Goal: Information Seeking & Learning: Stay updated

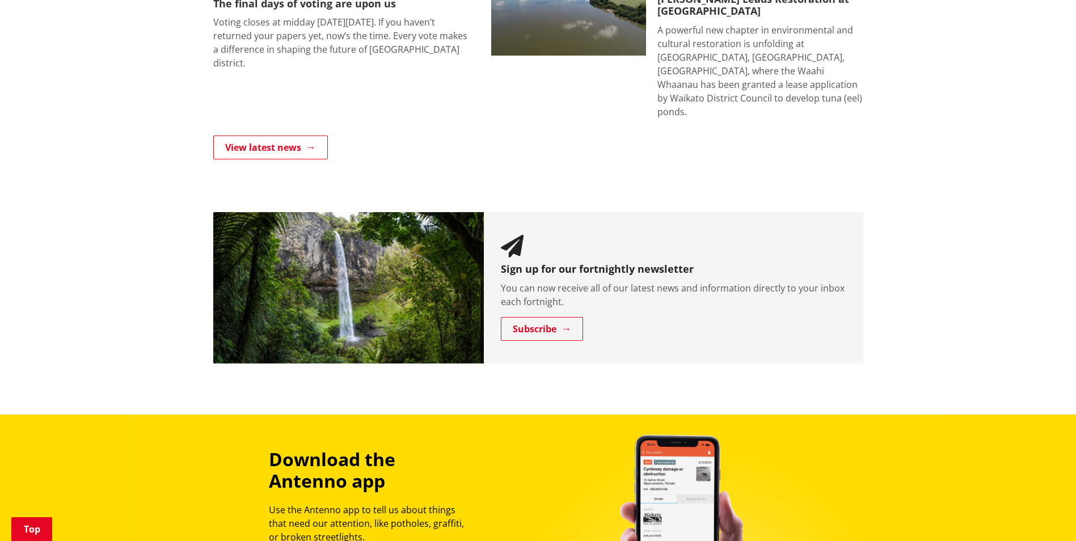
scroll to position [737, 0]
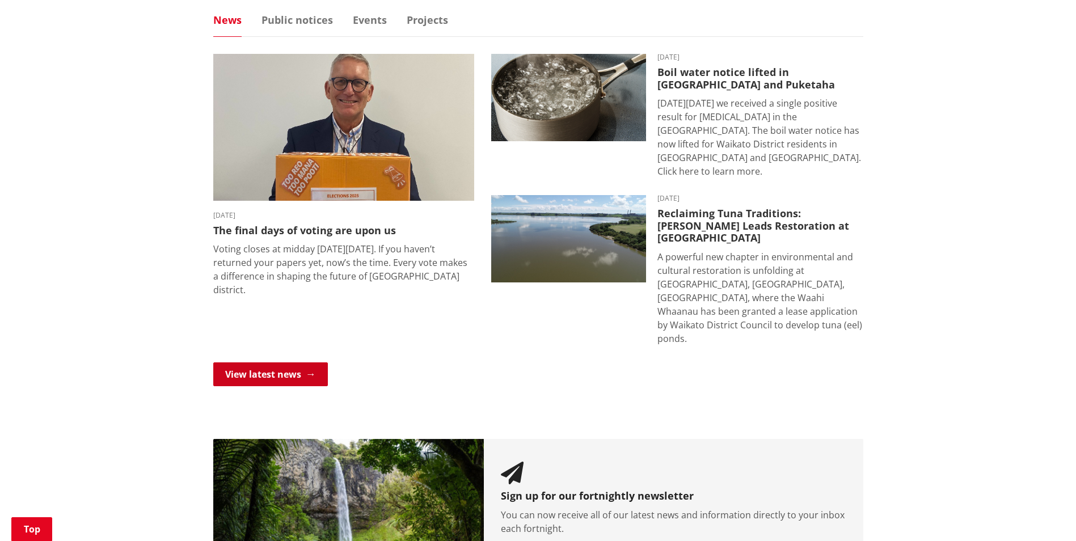
click at [221, 363] on link "View latest news" at bounding box center [270, 375] width 115 height 24
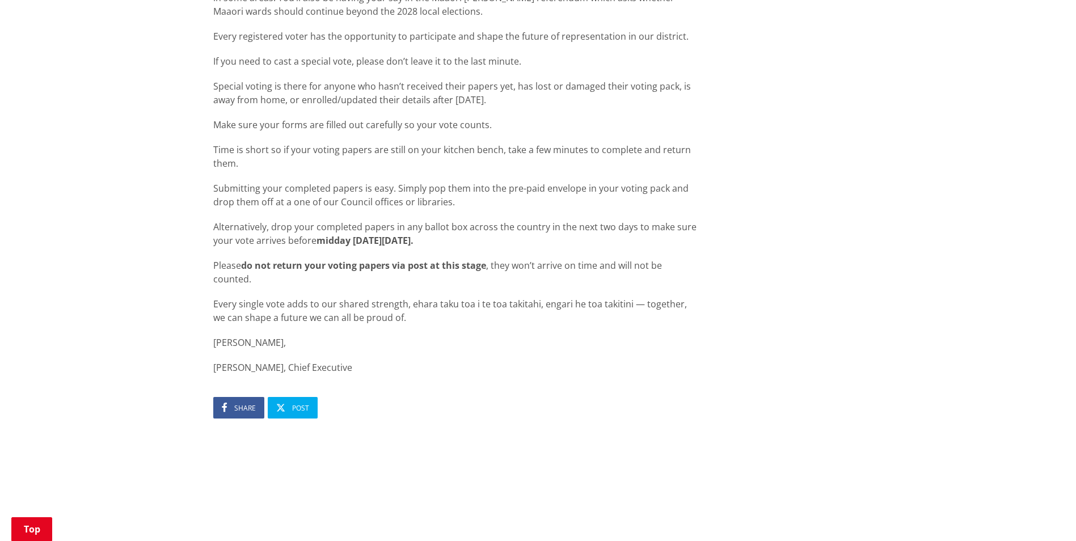
scroll to position [1078, 0]
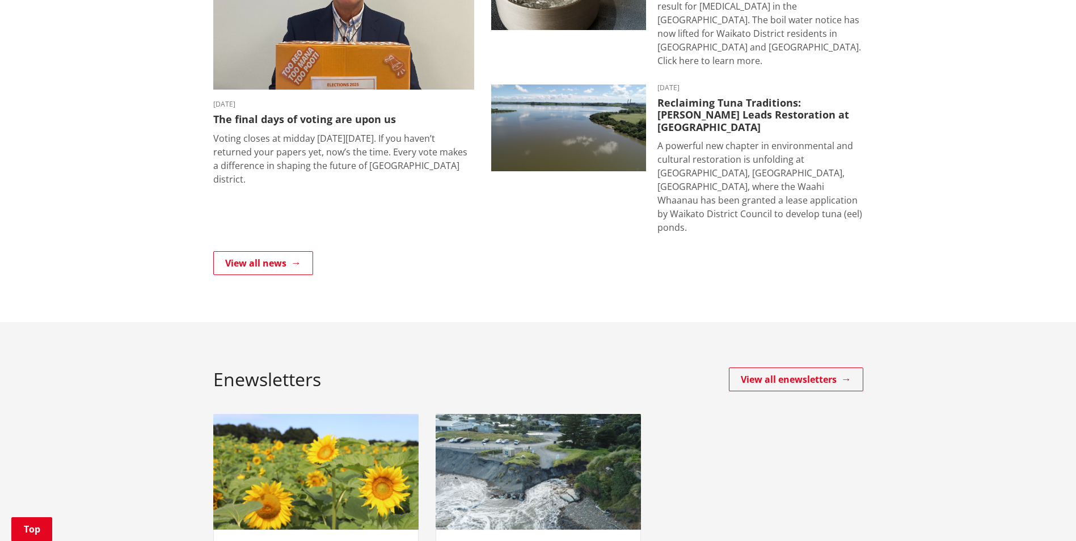
scroll to position [227, 0]
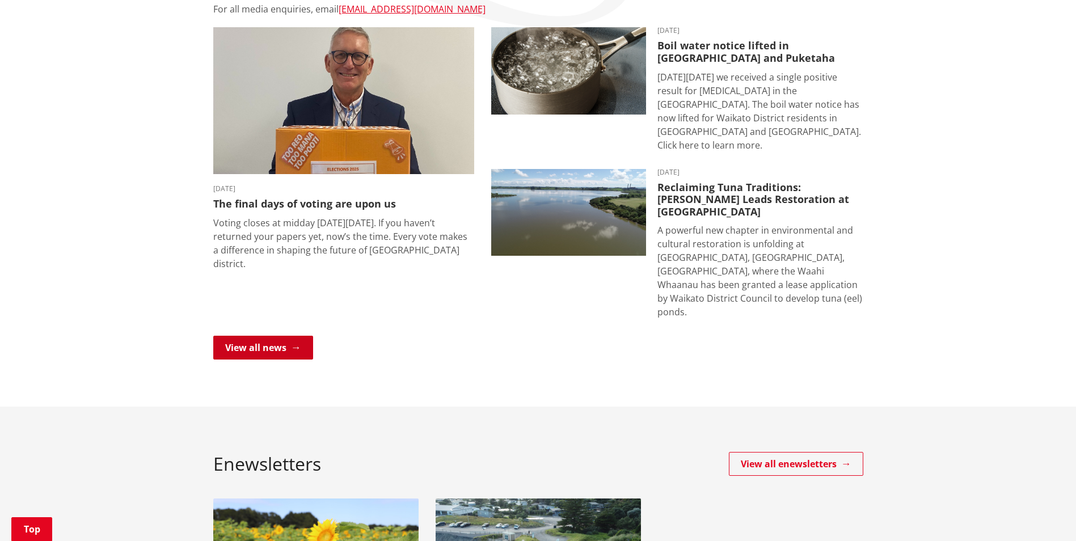
click at [293, 336] on link "View all news" at bounding box center [263, 348] width 100 height 24
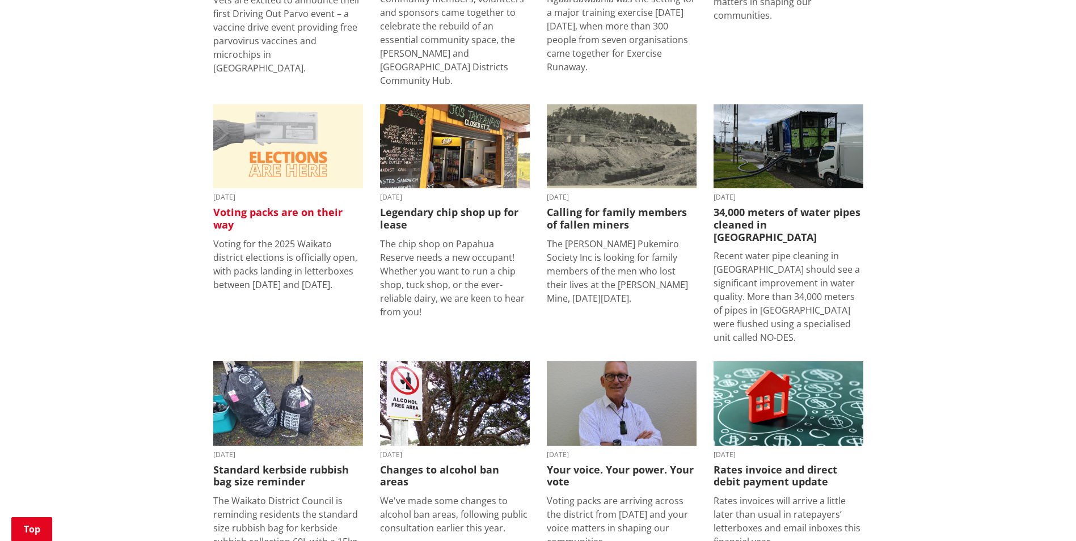
scroll to position [964, 0]
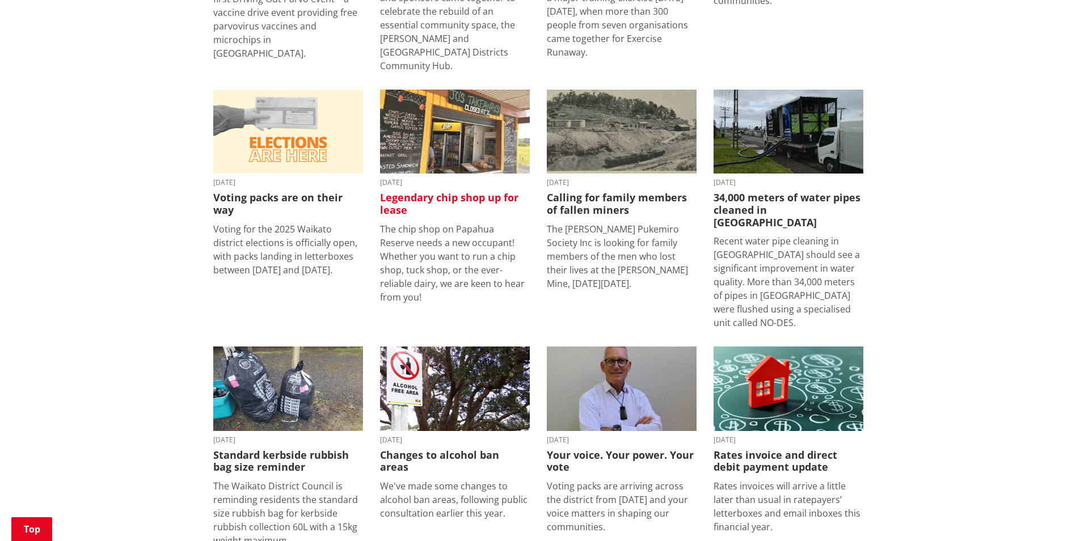
click at [416, 192] on h3 "Legendary chip shop up for lease" at bounding box center [455, 204] width 150 height 24
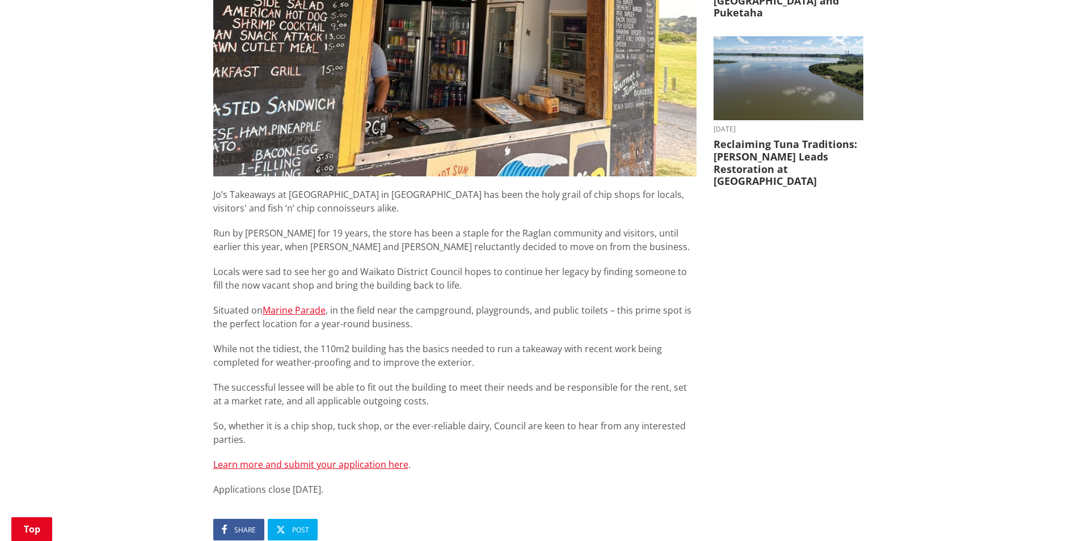
scroll to position [454, 0]
